Goal: Find specific page/section: Find specific page/section

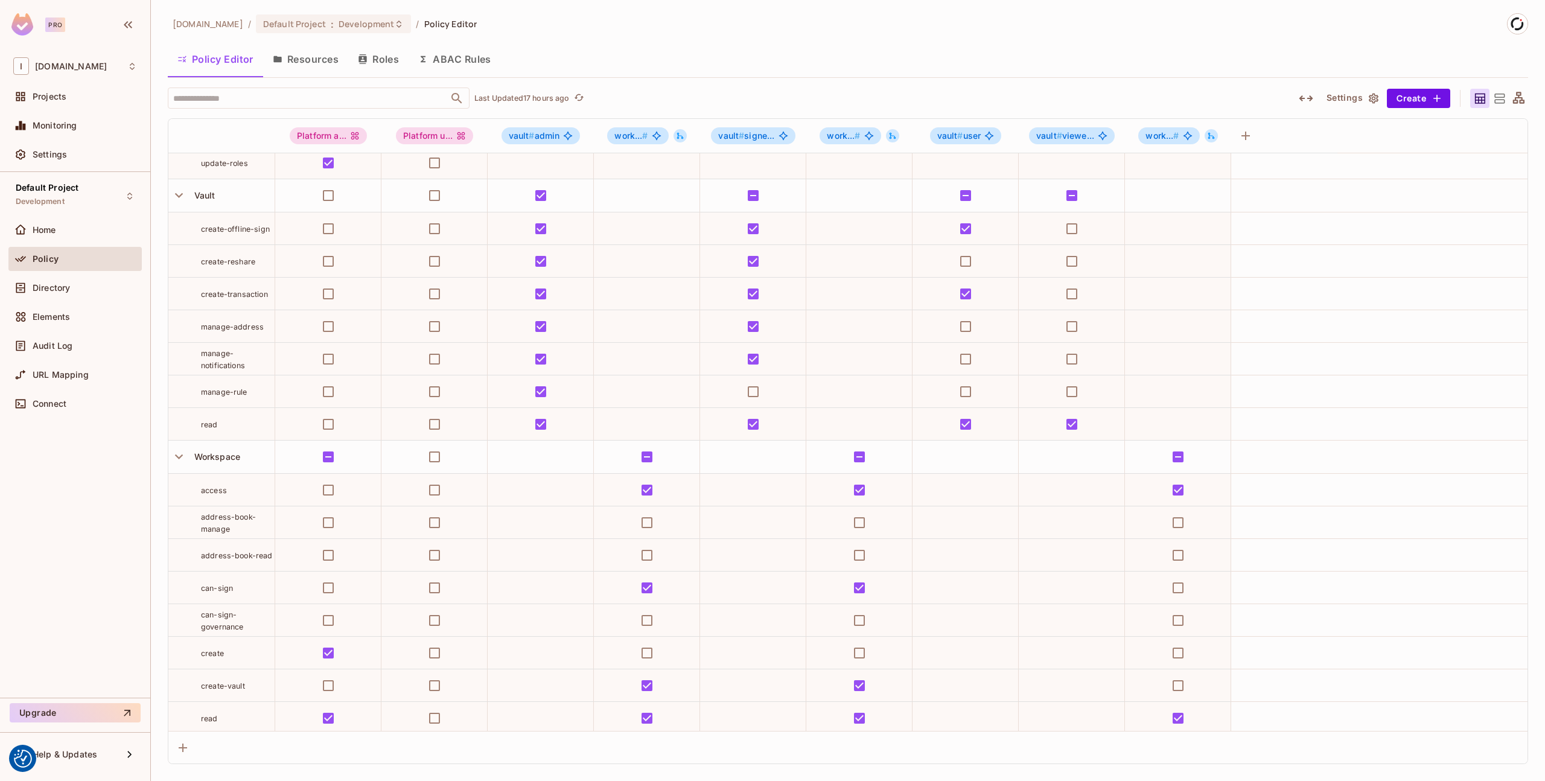
scroll to position [145, 0]
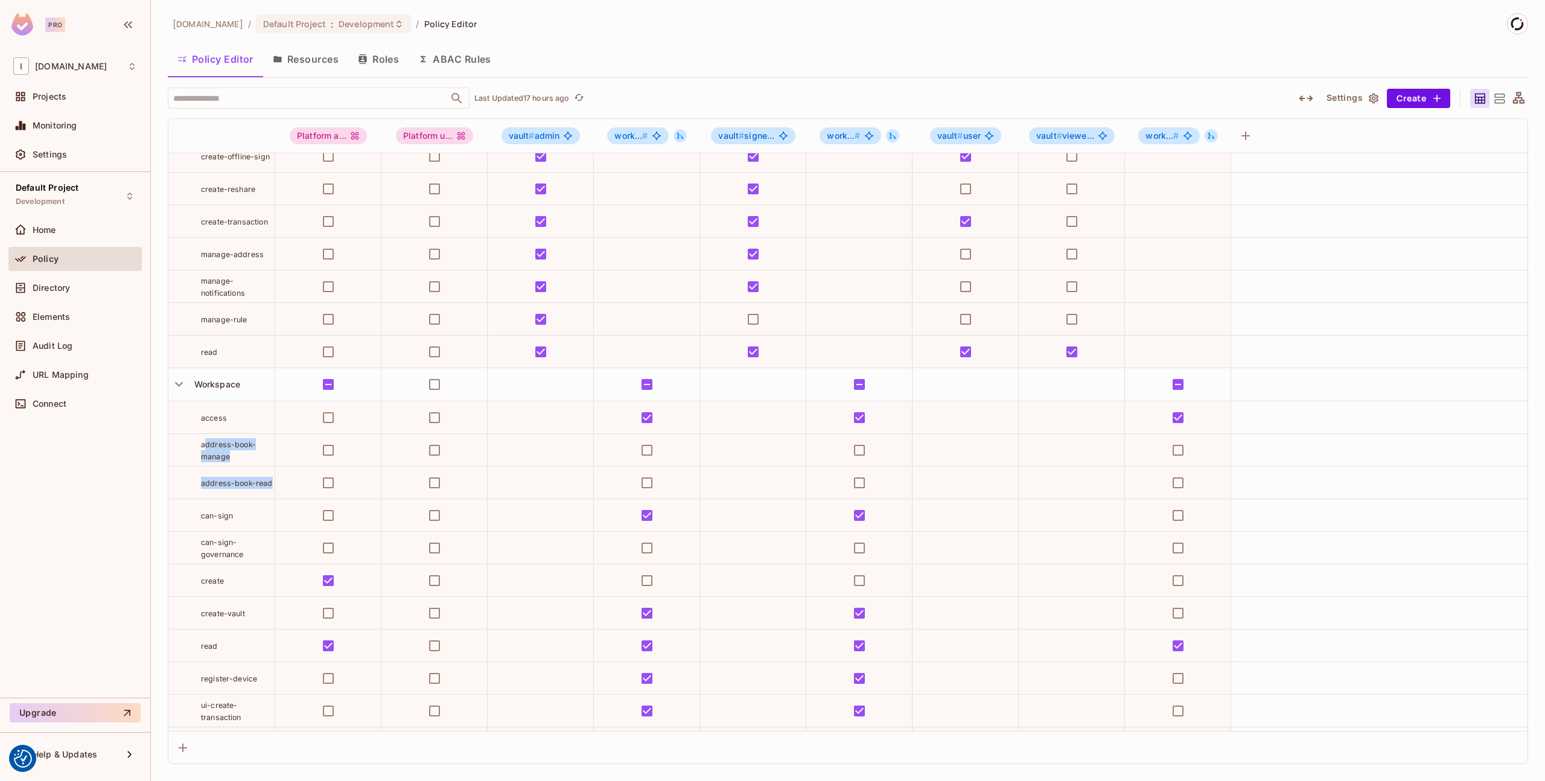
drag, startPoint x: 203, startPoint y: 443, endPoint x: 272, endPoint y: 483, distance: 79.3
click at [272, 483] on tbody "User invite update-roles Vault create-offline-sign create-reshare create-transa…" at bounding box center [847, 383] width 1359 height 751
click at [262, 482] on span "address-book-read" at bounding box center [237, 483] width 72 height 9
drag, startPoint x: 199, startPoint y: 444, endPoint x: 273, endPoint y: 483, distance: 83.4
click at [273, 483] on tbody "User invite update-roles Vault create-offline-sign create-reshare create-transa…" at bounding box center [847, 383] width 1359 height 751
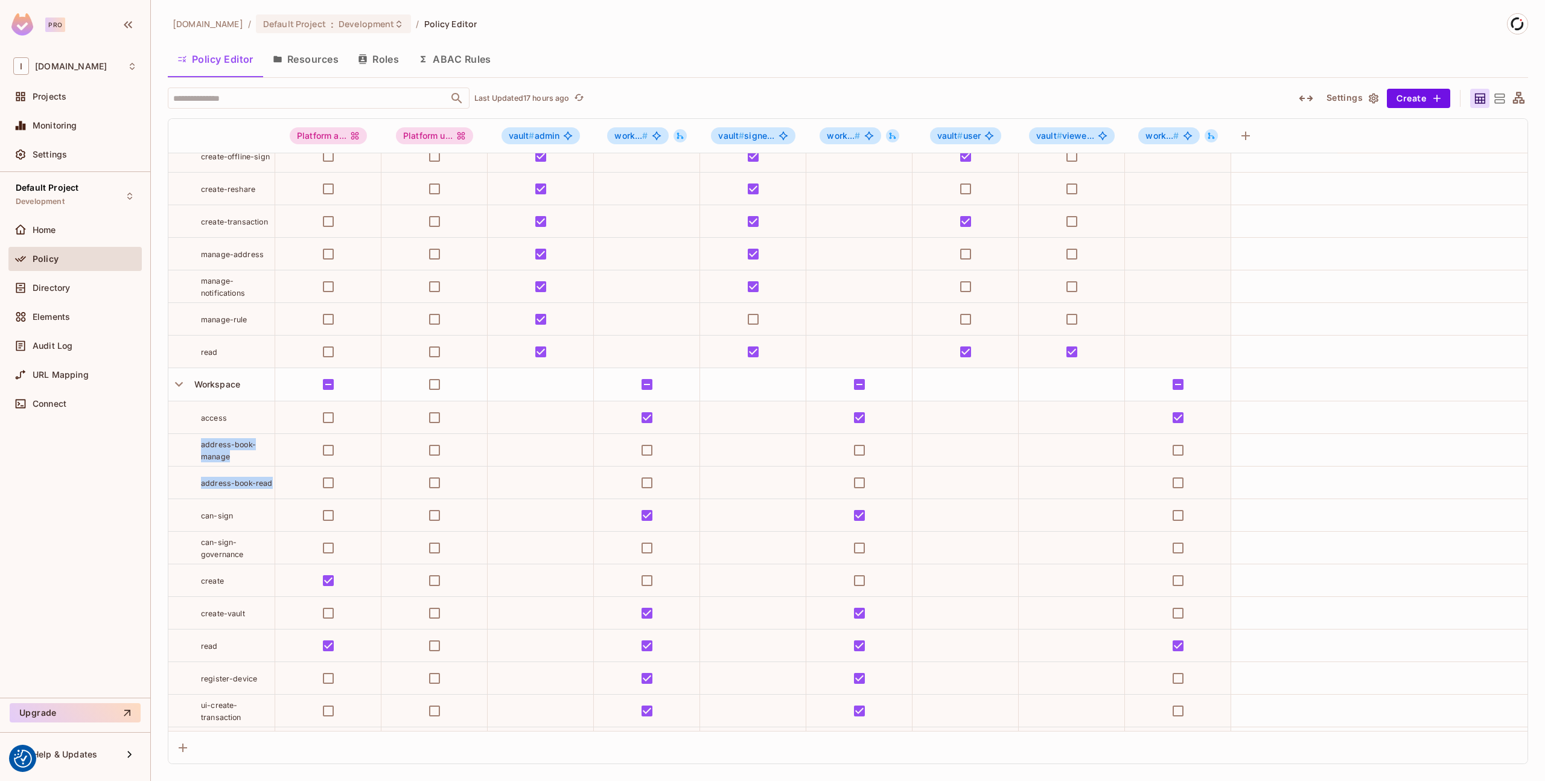
copy tbody "address-book-manage address-book-read"
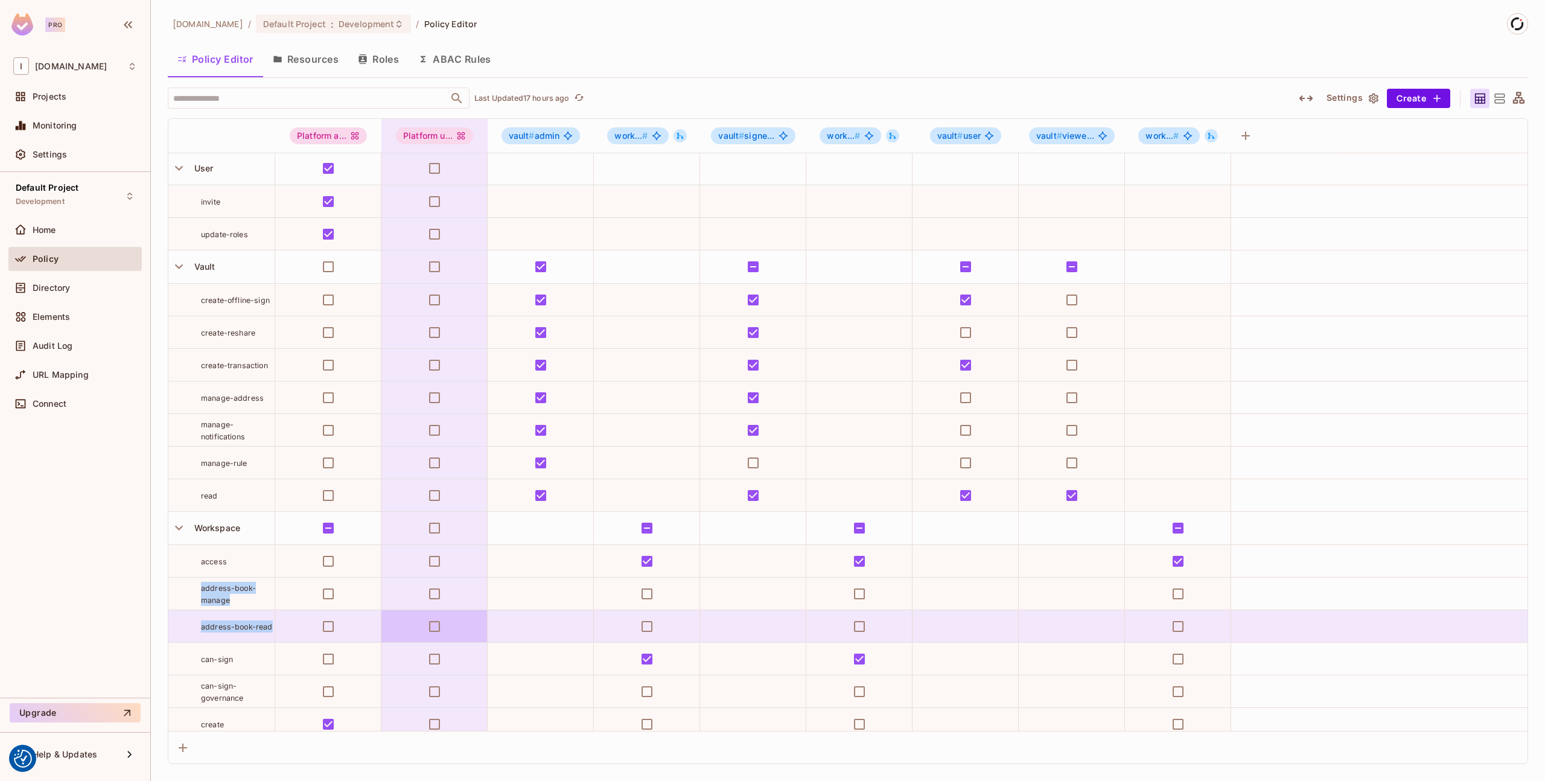
scroll to position [0, 0]
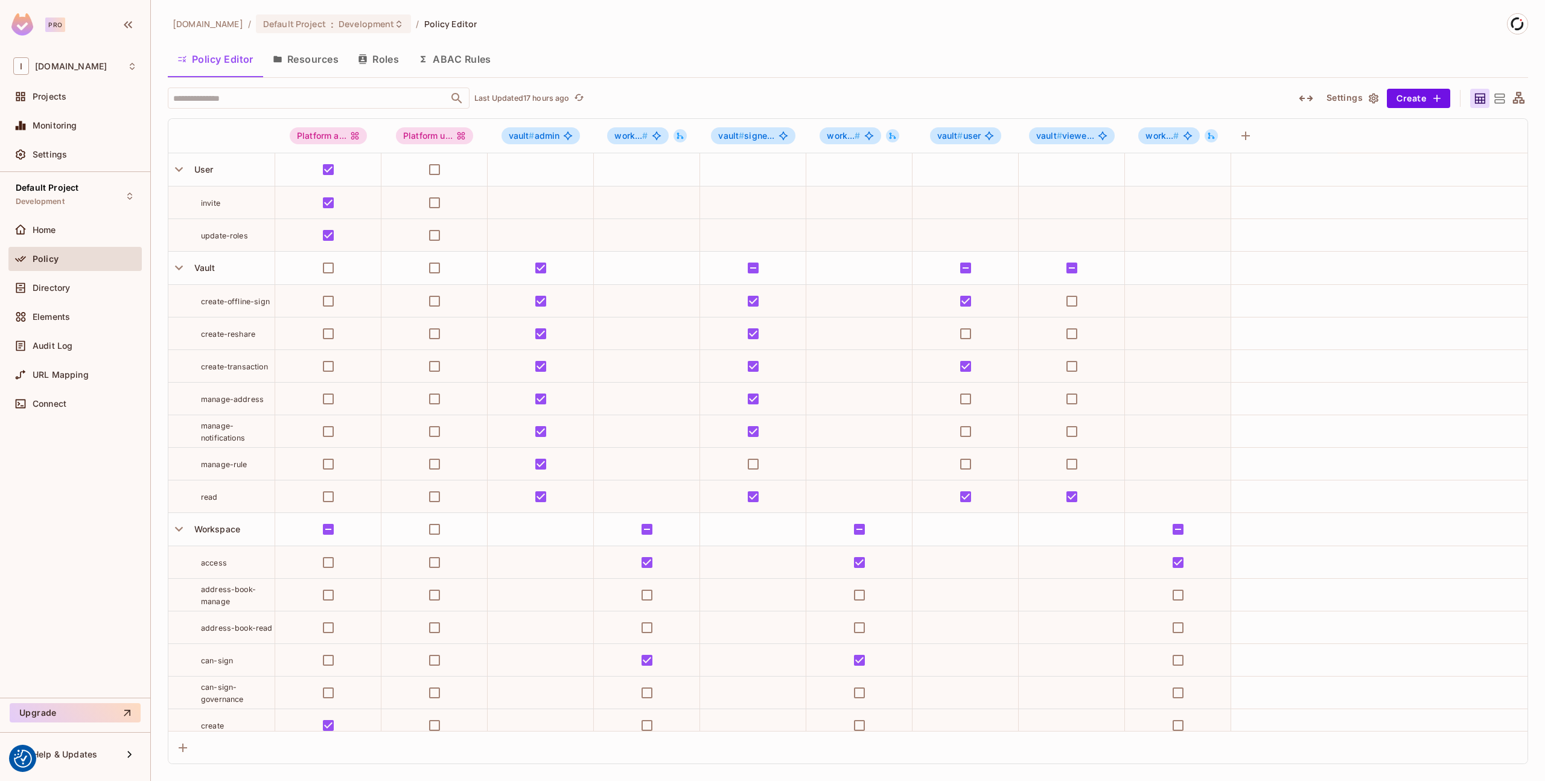
click at [1096, 33] on div "[DOMAIN_NAME] / Default Project : Development / Policy Editor" at bounding box center [848, 23] width 1360 height 21
click at [130, 196] on icon at bounding box center [130, 196] width 10 height 10
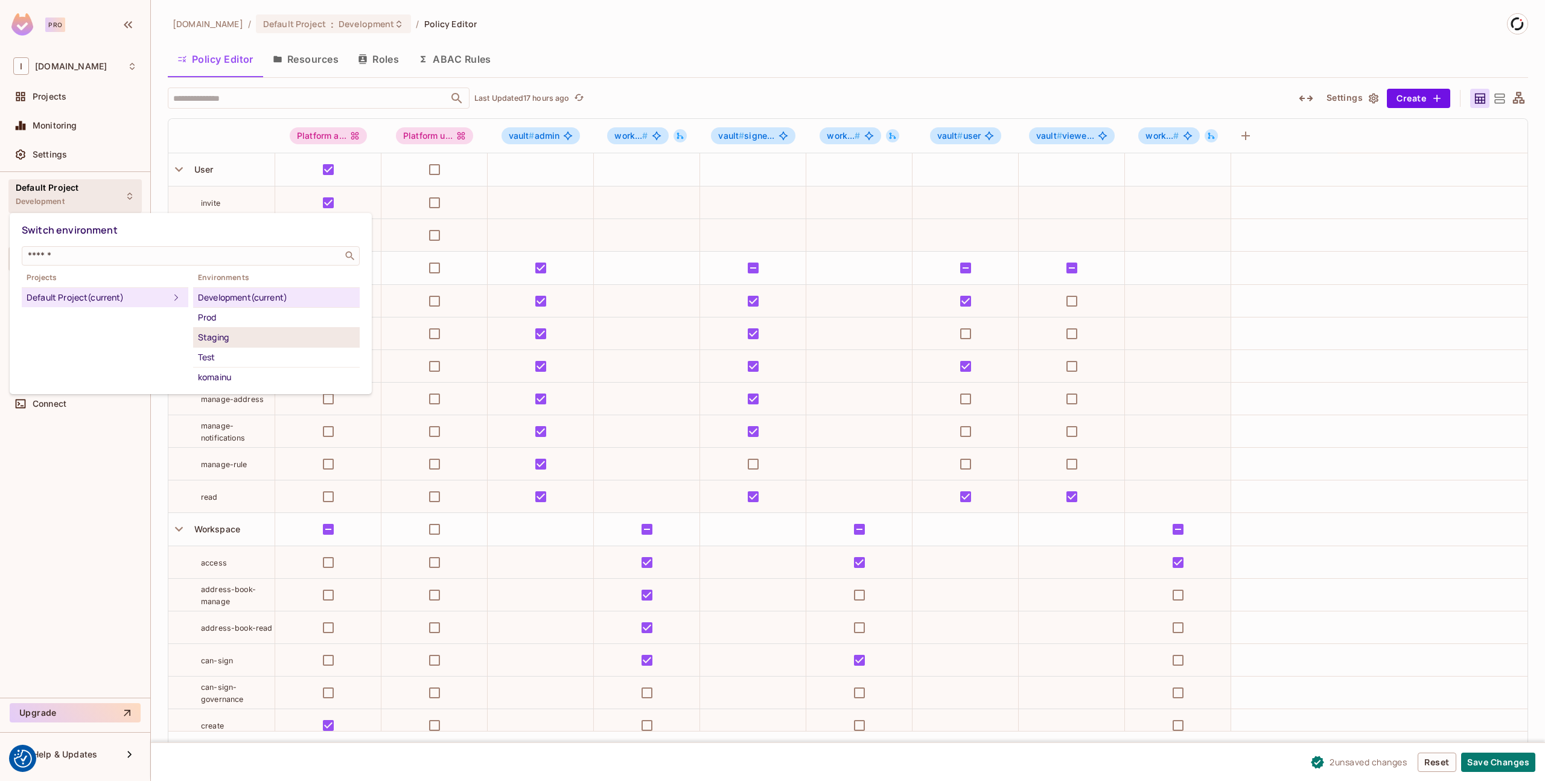
click at [255, 345] on li "Staging" at bounding box center [276, 338] width 167 height 20
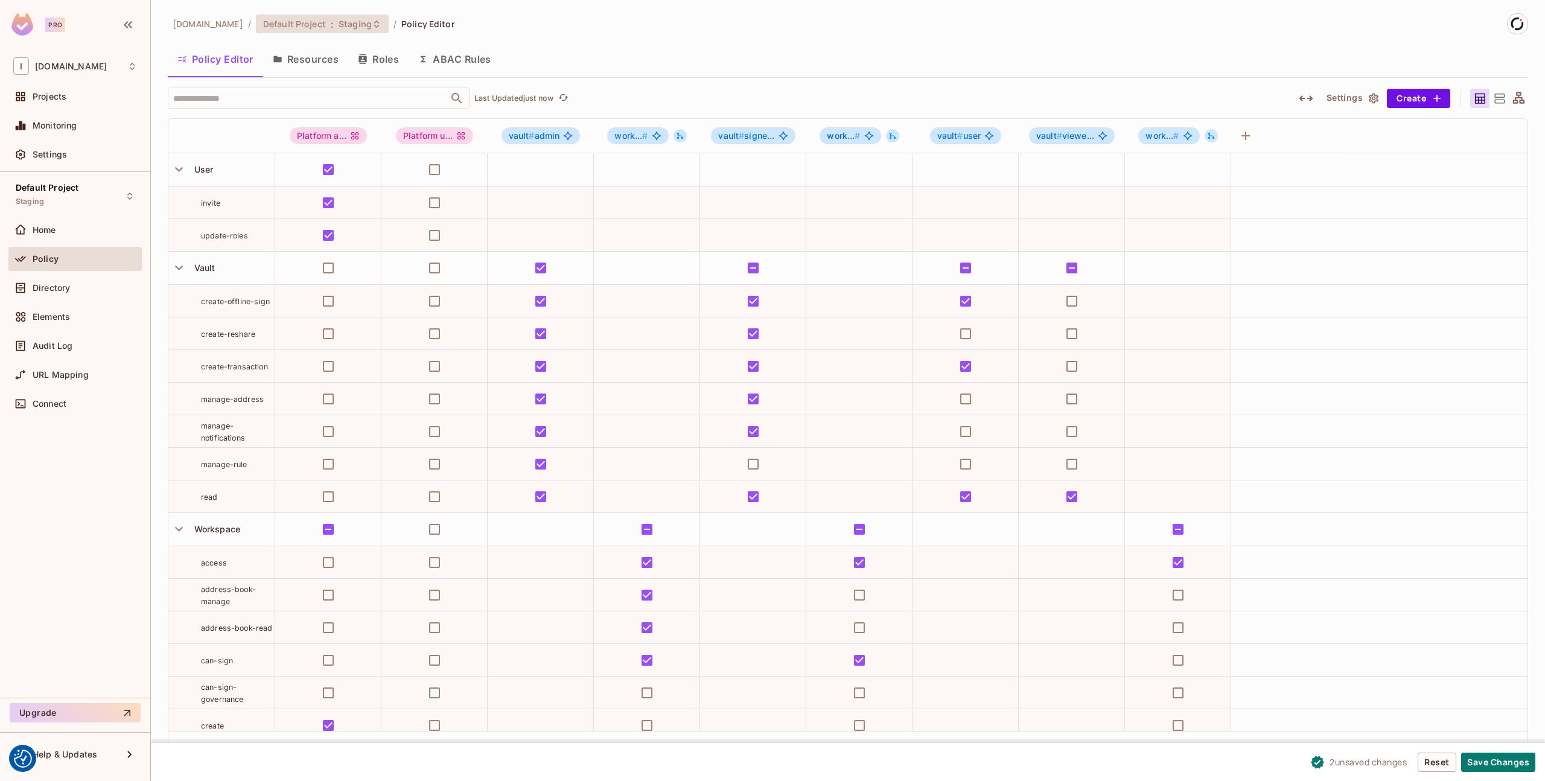
click at [339, 19] on span "Staging" at bounding box center [355, 23] width 33 height 11
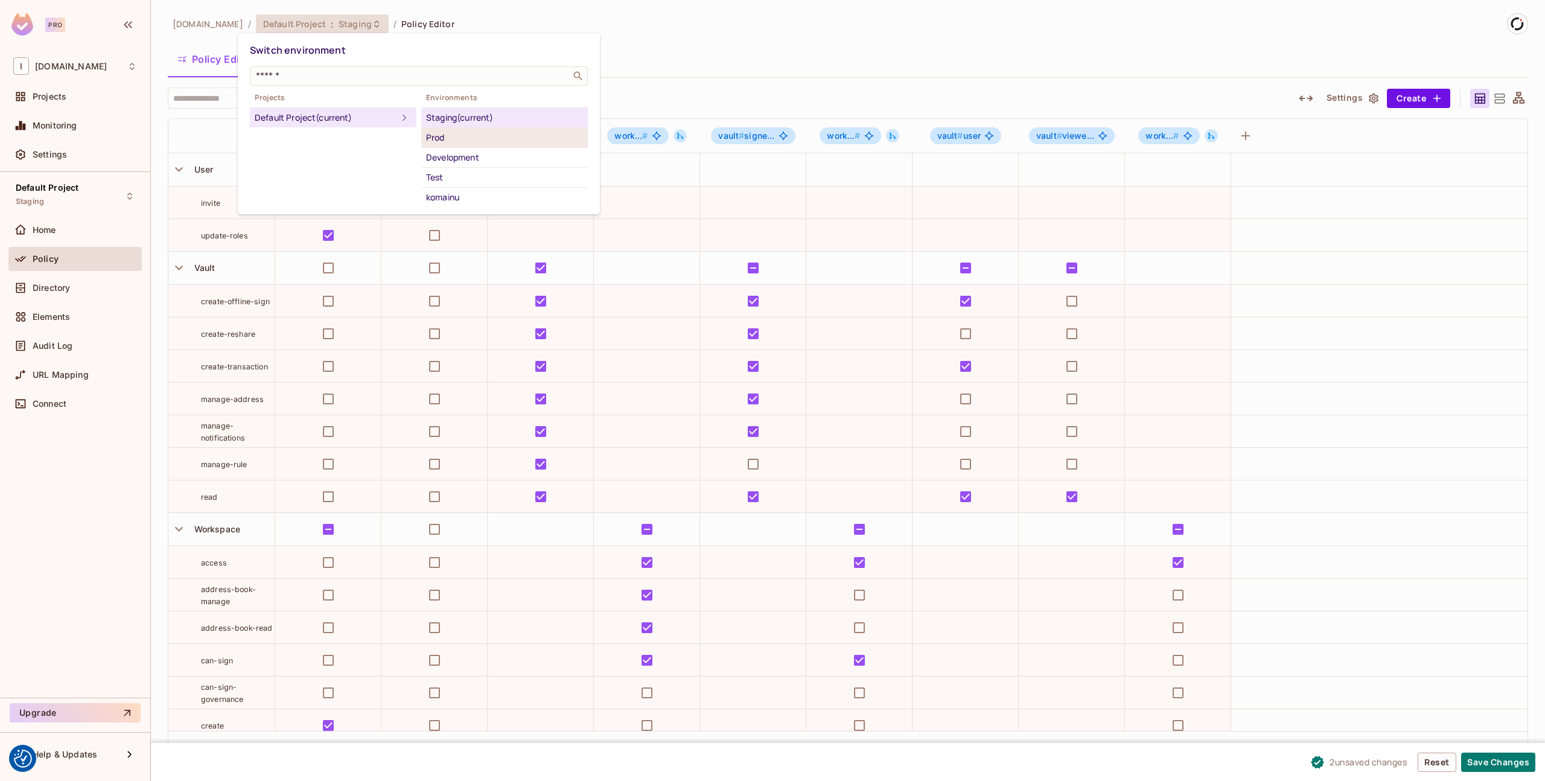
click at [450, 139] on div "Prod" at bounding box center [504, 137] width 157 height 14
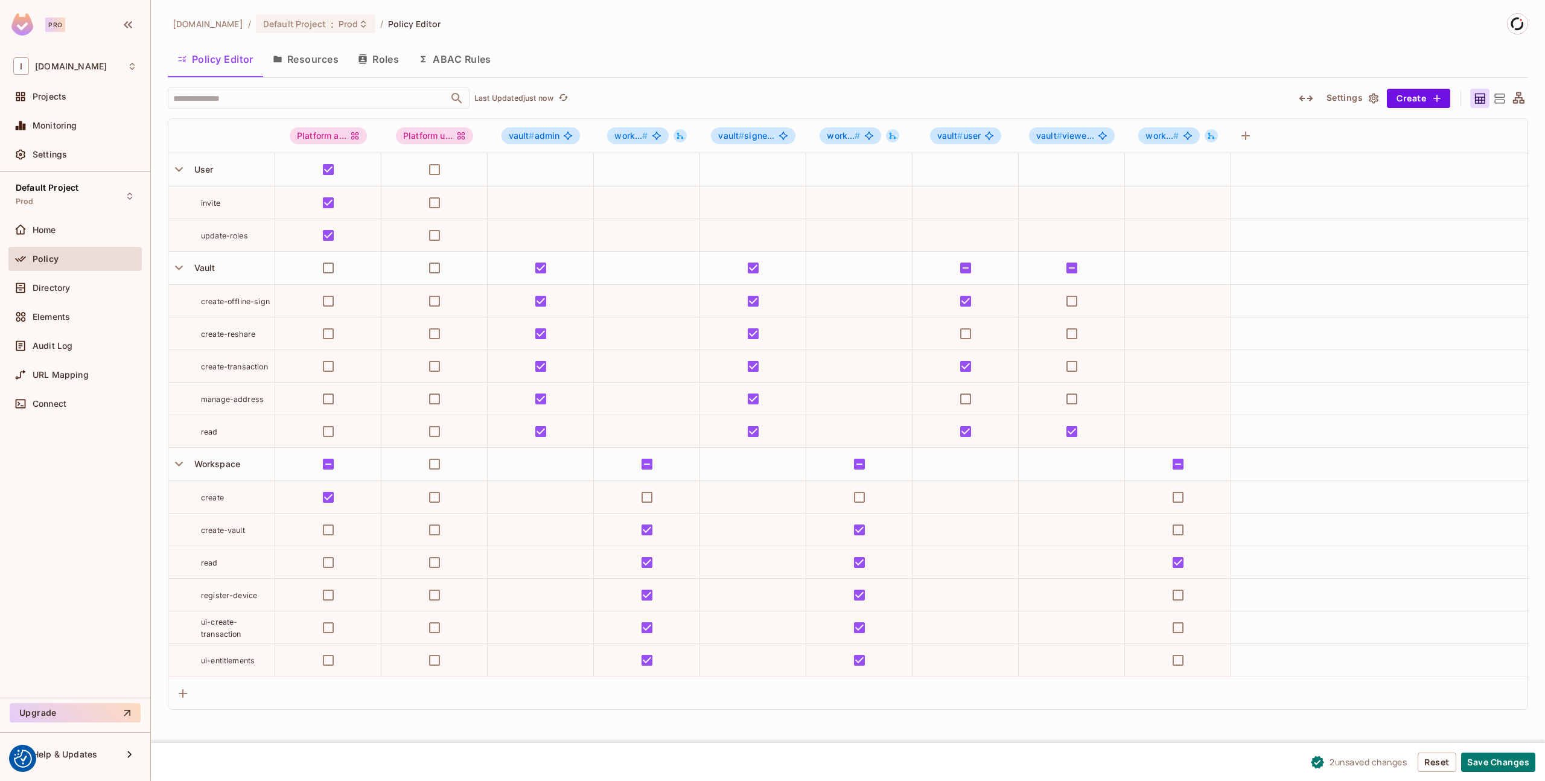
click at [930, 52] on div "Policy Editor Resources Roles ABAC Rules" at bounding box center [848, 59] width 1360 height 30
